Goal: Find specific page/section: Find specific page/section

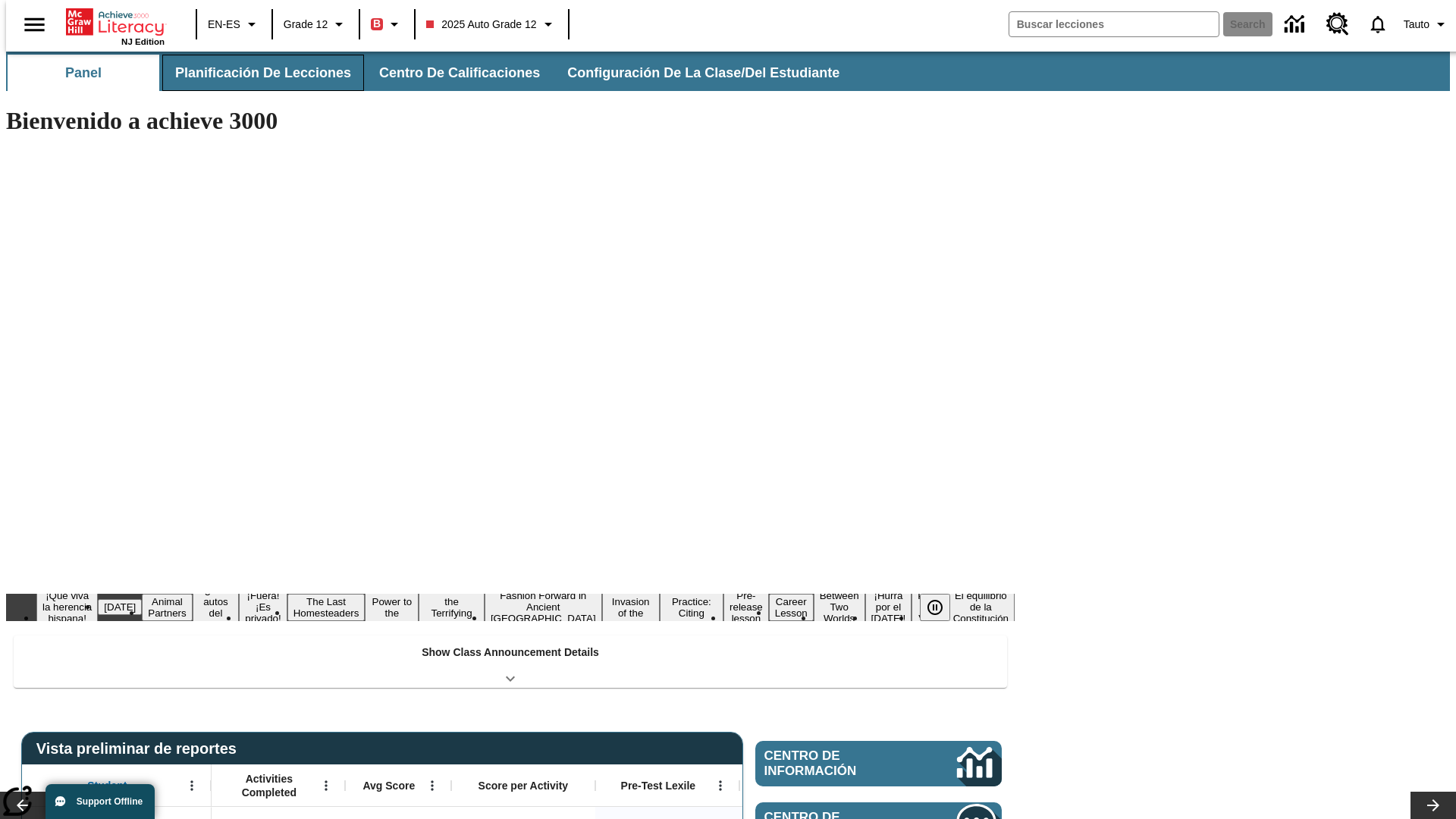
click at [254, 73] on button "Planificación de lecciones" at bounding box center [263, 72] width 202 height 36
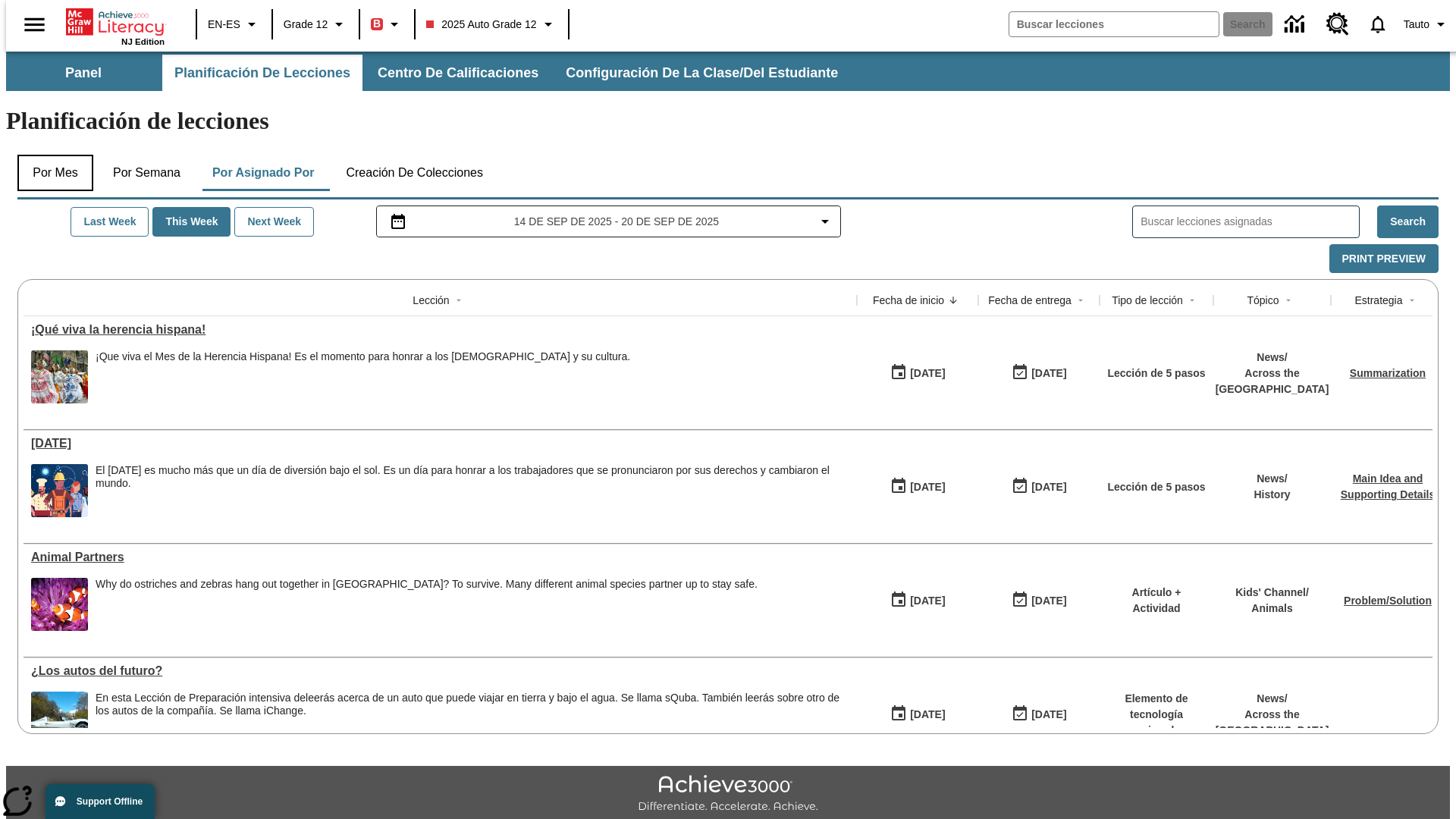
click at [49, 155] on button "Por mes" at bounding box center [55, 173] width 76 height 36
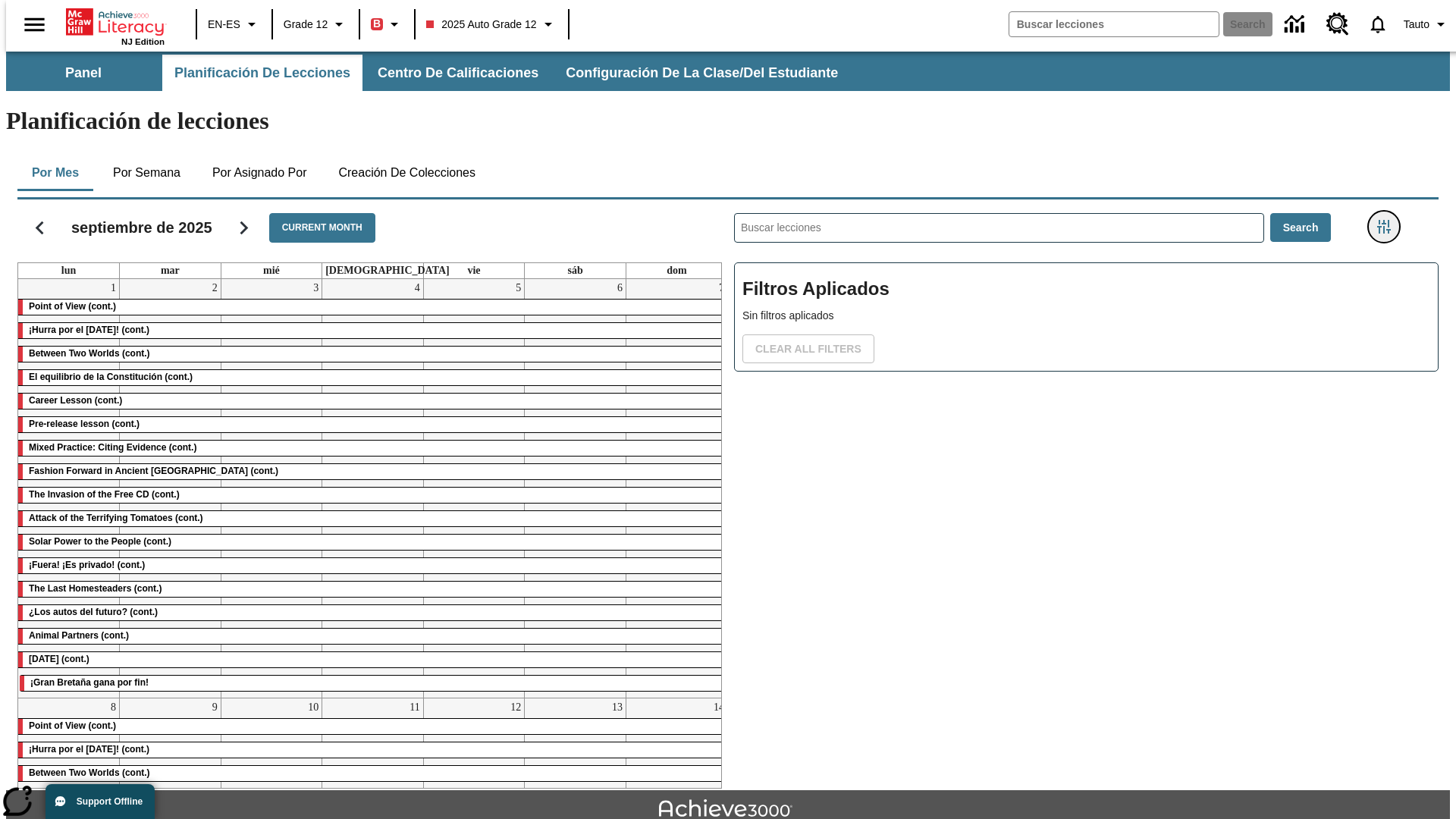
click at [1388, 220] on icon "Menú lateral de filtros" at bounding box center [1384, 226] width 13 height 13
